Goal: Task Accomplishment & Management: Use online tool/utility

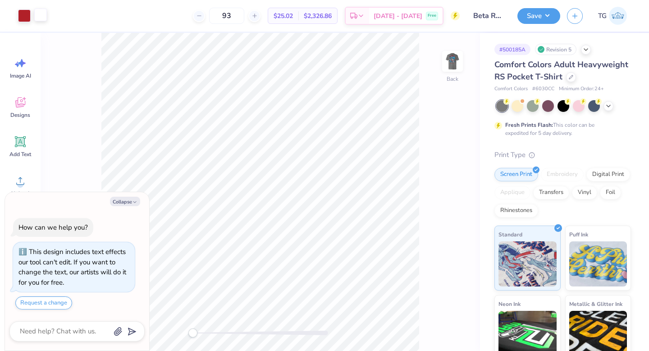
click at [40, 15] on div at bounding box center [40, 15] width 13 height 13
type textarea "x"
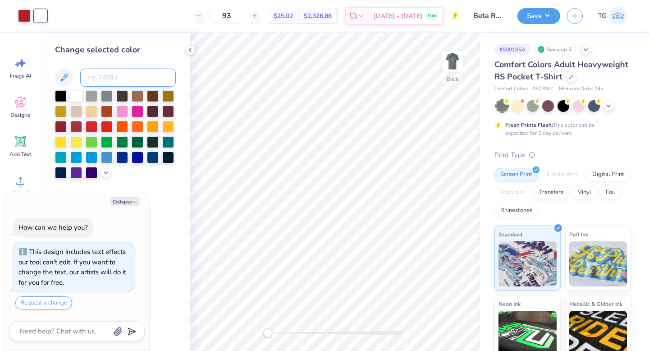
click at [106, 77] on input at bounding box center [128, 78] width 96 height 18
type input "7621"
type textarea "x"
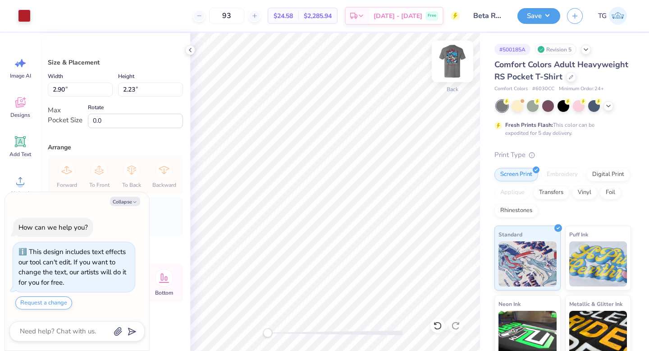
click at [455, 64] on img at bounding box center [453, 61] width 36 height 36
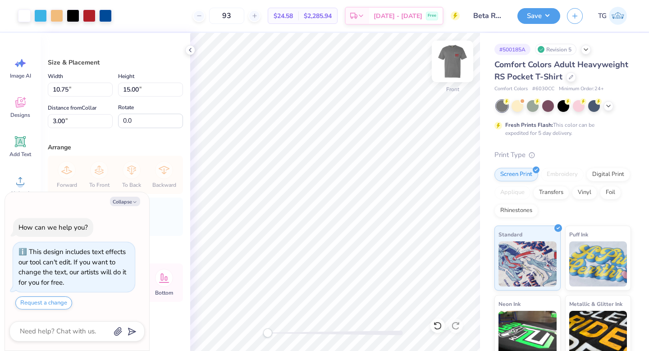
click at [458, 68] on img at bounding box center [453, 61] width 36 height 36
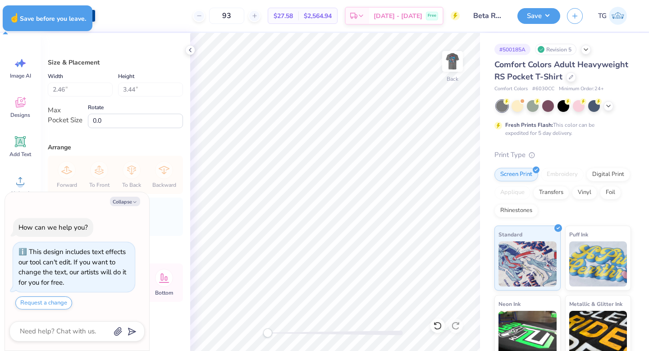
type textarea "x"
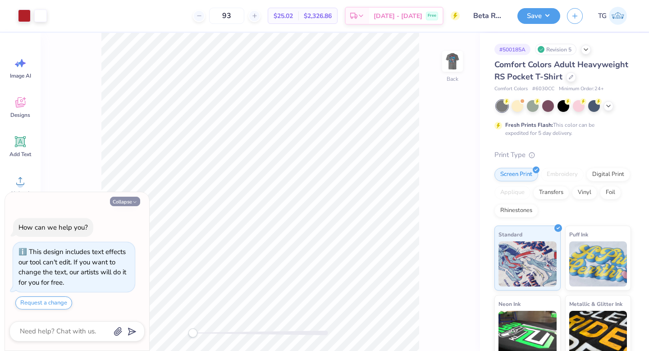
click at [130, 203] on button "Collapse" at bounding box center [125, 201] width 30 height 9
type textarea "x"
